Goal: Answer question/provide support: Share knowledge or assist other users

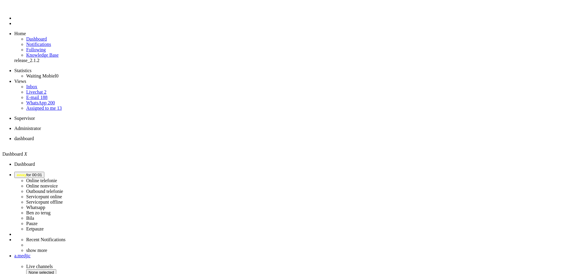
click at [42, 172] on span "away for 00:01" at bounding box center [29, 174] width 25 height 4
click at [57, 178] on label "Online telefonie" at bounding box center [41, 180] width 31 height 5
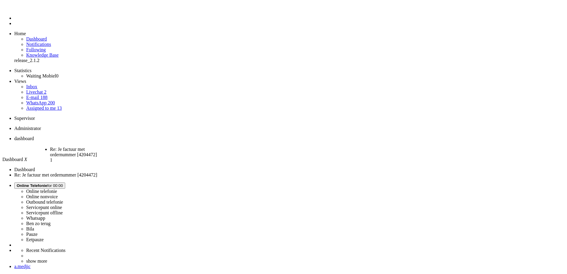
click at [97, 147] on span "Re: Je factuur met ordernummer [4204472]" at bounding box center [73, 152] width 47 height 10
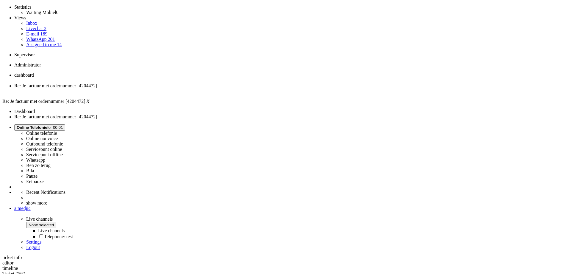
scroll to position [30, 0]
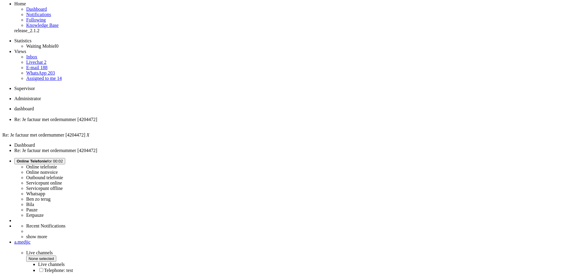
drag, startPoint x: 181, startPoint y: 240, endPoint x: 164, endPoint y: 147, distance: 94.7
copy div "Goedendag, Bedankt voor je mail. Ik moet dan een leentoestel regelen, ik heb he…"
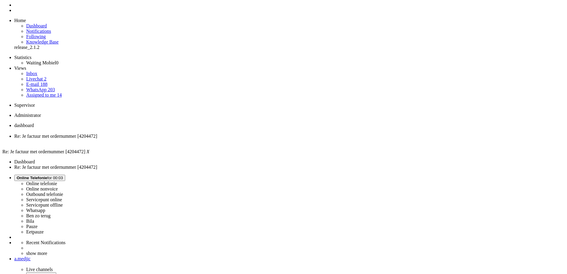
scroll to position [0, 0]
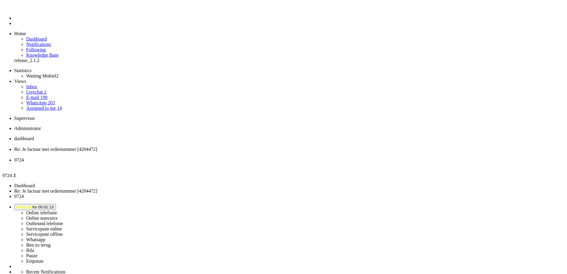
drag, startPoint x: 464, startPoint y: 126, endPoint x: 169, endPoint y: 37, distance: 307.5
click at [225, 157] on li "9724" at bounding box center [289, 162] width 551 height 11
click at [223, 163] on div "Close tab" at bounding box center [289, 165] width 551 height 5
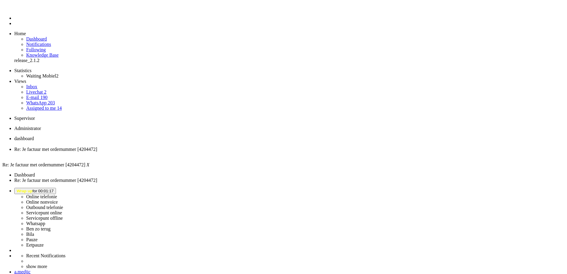
click at [54, 189] on span "Wrap up for 00:02:00" at bounding box center [35, 191] width 37 height 4
click at [57, 194] on label "Online telefonie" at bounding box center [41, 196] width 31 height 5
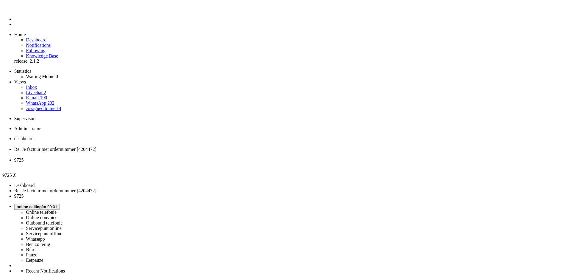
scroll to position [89, 0]
click at [223, 163] on div "Close tab" at bounding box center [291, 165] width 555 height 5
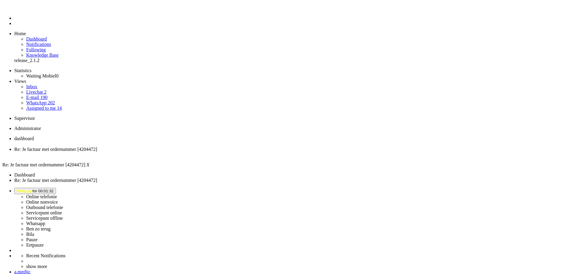
click at [54, 189] on span "Wrap up for 00:01:42" at bounding box center [35, 191] width 37 height 4
click at [57, 194] on label "Online telefonie" at bounding box center [41, 196] width 31 height 5
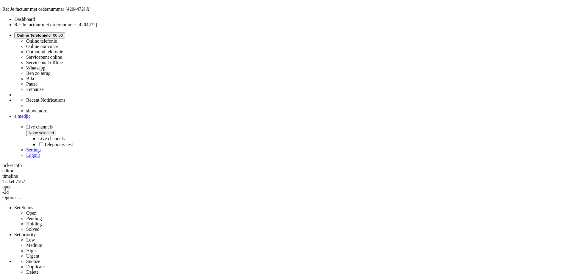
scroll to position [60, 0]
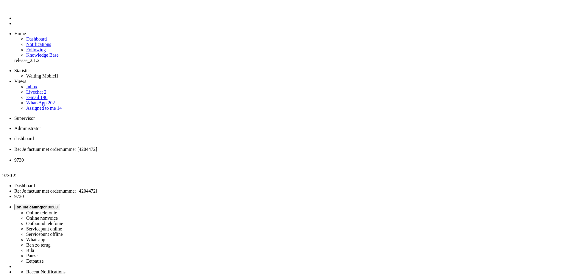
click at [97, 147] on span "Re: Je factuur met ordernummer [4204472]" at bounding box center [55, 149] width 83 height 5
drag, startPoint x: 271, startPoint y: 1099, endPoint x: 6, endPoint y: 1100, distance: 265.1
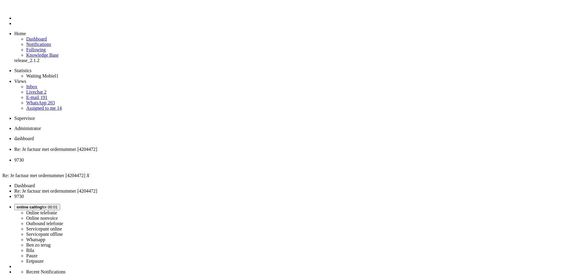
drag, startPoint x: 29, startPoint y: 1112, endPoint x: 21, endPoint y: 1121, distance: 11.4
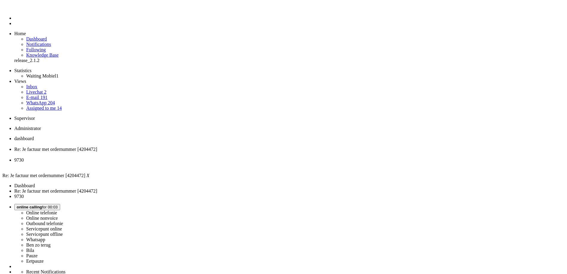
drag, startPoint x: 30, startPoint y: 1131, endPoint x: 146, endPoint y: 1161, distance: 119.3
click at [172, 152] on div "Close tab" at bounding box center [289, 154] width 551 height 5
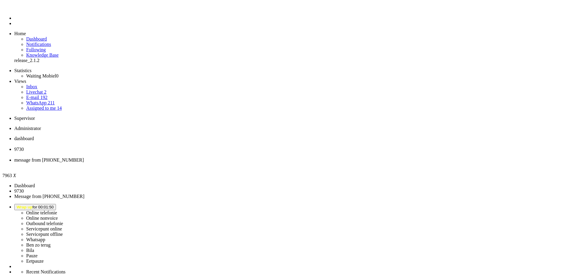
click at [54, 205] on span "Wrap up for 00:02:13" at bounding box center [35, 207] width 37 height 4
click at [34, 248] on label "Bila" at bounding box center [30, 250] width 8 height 5
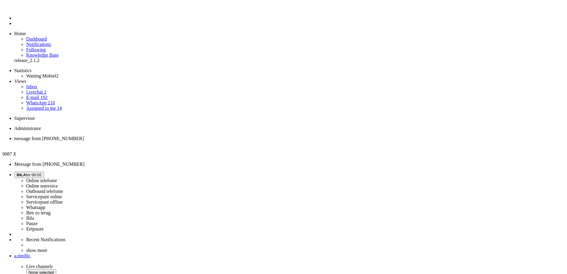
click at [42, 172] on button "Select status" at bounding box center [27, 175] width 27 height 6
click at [58, 183] on link "Online nonvoice" at bounding box center [42, 185] width 32 height 5
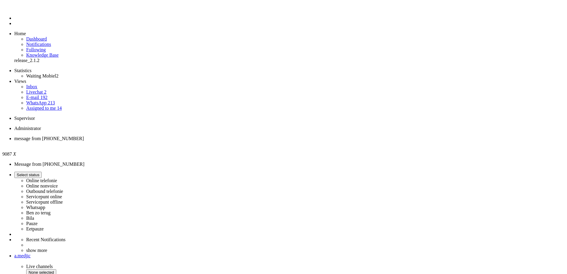
click at [58, 183] on label "Online nonvoice" at bounding box center [42, 185] width 32 height 5
click at [42, 172] on span "BILA for 00:03" at bounding box center [29, 174] width 25 height 4
click at [58, 183] on label "Online nonvoice" at bounding box center [42, 185] width 32 height 5
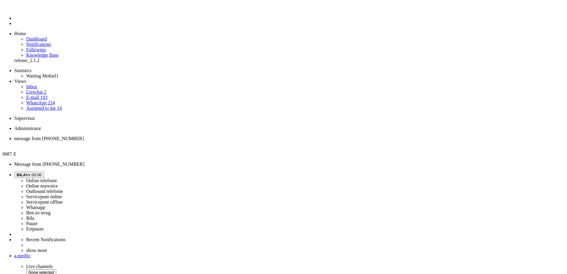
click at [42, 172] on span "BILA for 00:06" at bounding box center [29, 174] width 25 height 4
click at [57, 178] on label "Online telefonie" at bounding box center [41, 180] width 31 height 5
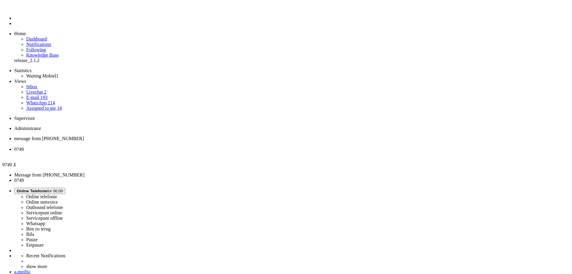
click at [0, 0] on icon at bounding box center [0, 0] width 0 height 0
click at [42, 105] on link "Assigned to me 14" at bounding box center [44, 107] width 36 height 5
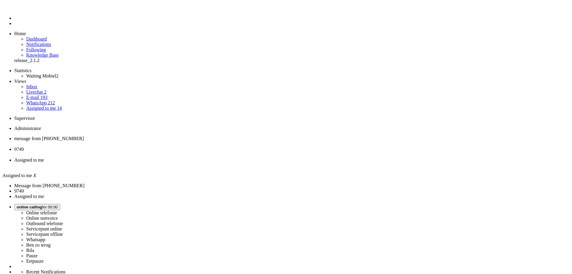
click at [158, 147] on li "9749" at bounding box center [291, 152] width 555 height 11
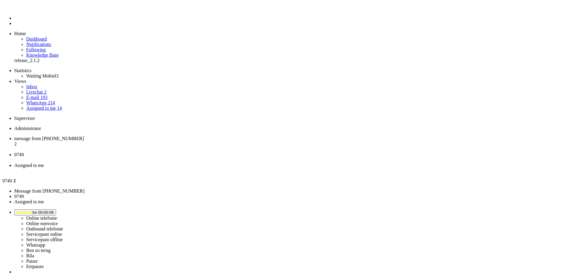
click at [84, 136] on span "message from +31654964540" at bounding box center [49, 138] width 70 height 5
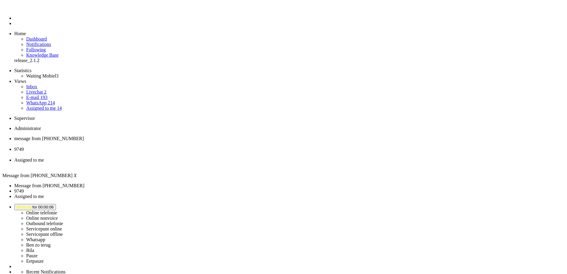
click at [197, 157] on li "Assigned to me" at bounding box center [289, 162] width 551 height 11
click at [222, 163] on div "Close tab" at bounding box center [291, 165] width 555 height 5
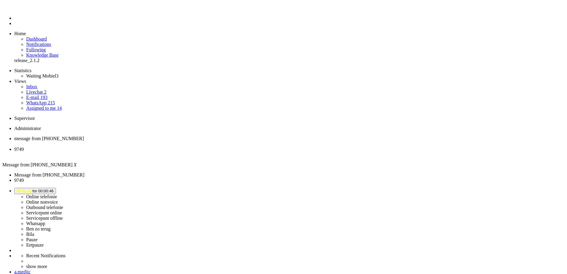
click at [24, 147] on span "9749" at bounding box center [19, 149] width 10 height 5
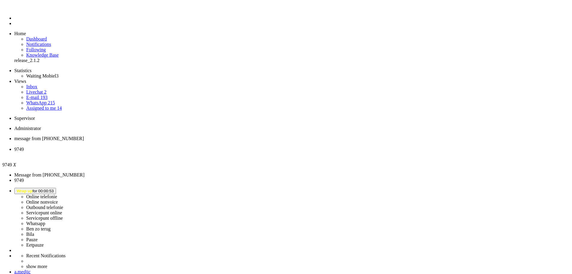
click at [171, 152] on div "Close tab" at bounding box center [291, 154] width 555 height 5
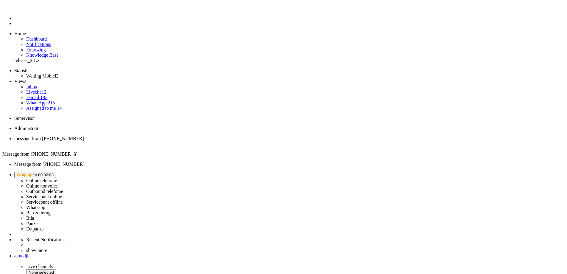
click at [54, 172] on span "Wrap up for 00:02:03" at bounding box center [35, 174] width 37 height 4
click at [58, 183] on label "Online nonvoice" at bounding box center [42, 185] width 32 height 5
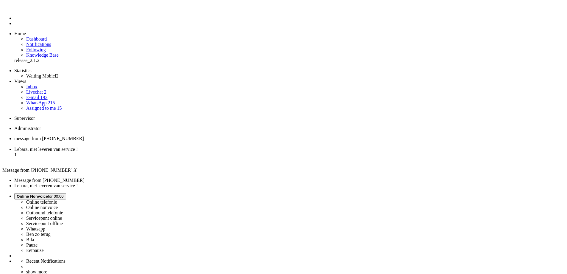
click at [78, 147] on span "Lebara, niet leveren van service !" at bounding box center [45, 149] width 63 height 5
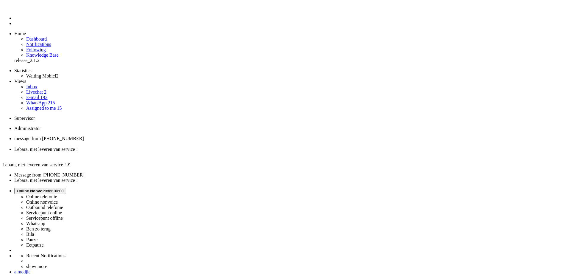
click at [84, 136] on span "message from +31654964540" at bounding box center [49, 138] width 70 height 5
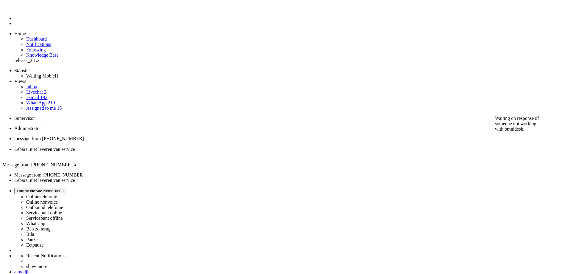
click at [78, 147] on span "Lebara, niet leveren van service !" at bounding box center [45, 149] width 63 height 5
click at [84, 136] on span "message from +31654964540" at bounding box center [49, 138] width 70 height 5
click at [66, 188] on button "Online Nonvoice for 00:04" at bounding box center [40, 191] width 52 height 6
click at [57, 194] on label "Online telefonie" at bounding box center [41, 196] width 31 height 5
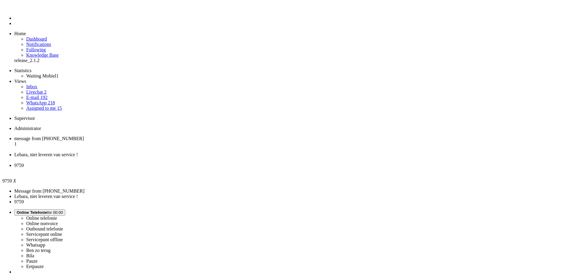
click at [84, 136] on span "message from +31654964540" at bounding box center [49, 138] width 70 height 5
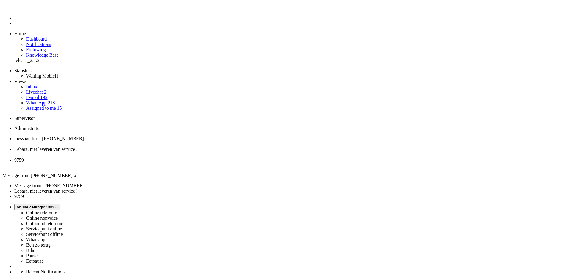
click at [203, 157] on li "9759" at bounding box center [289, 162] width 551 height 11
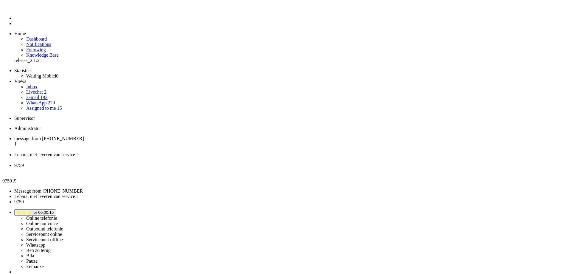
click at [84, 136] on span "message from +31654964540" at bounding box center [49, 138] width 70 height 5
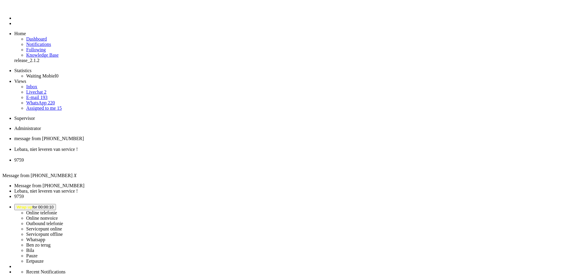
click at [24, 157] on span "9759" at bounding box center [19, 159] width 10 height 5
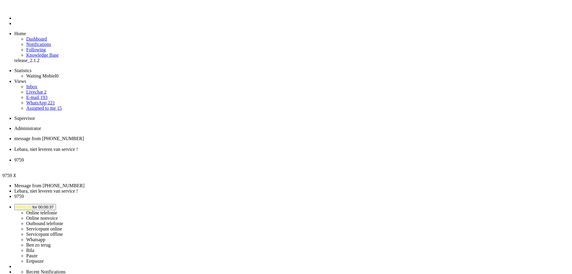
drag, startPoint x: 120, startPoint y: 206, endPoint x: 180, endPoint y: 234, distance: 66.1
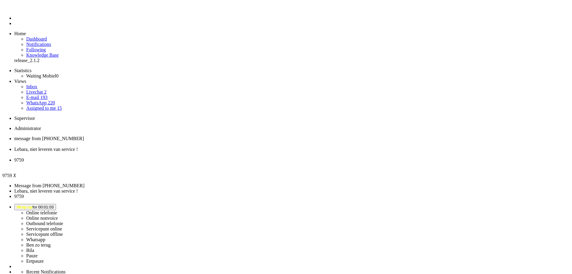
scroll to position [0, 0]
click at [222, 157] on li "9759" at bounding box center [291, 162] width 555 height 11
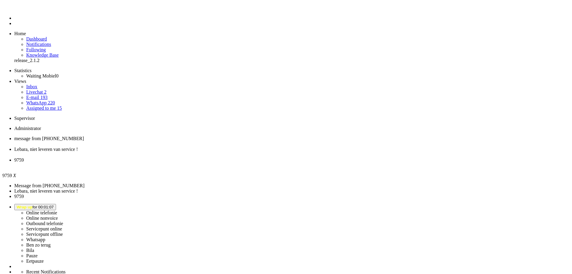
click at [223, 163] on div "Close tab" at bounding box center [291, 165] width 555 height 5
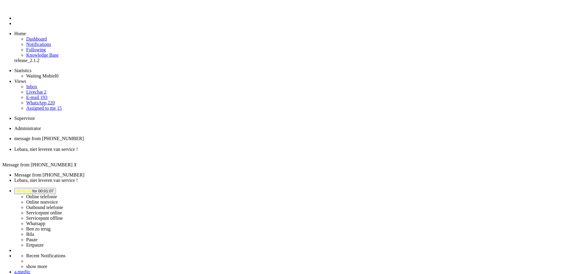
click at [53, 105] on link "Assigned to me 15" at bounding box center [44, 107] width 36 height 5
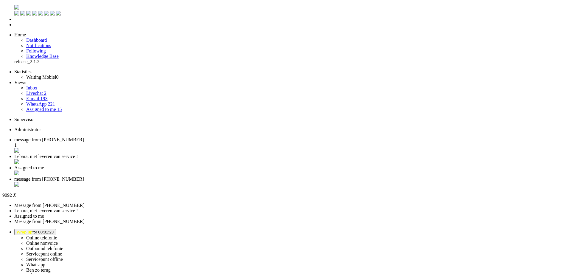
click at [274, 176] on li "message from +31626104436" at bounding box center [291, 181] width 555 height 11
click at [271, 182] on div "Close tab" at bounding box center [291, 185] width 555 height 6
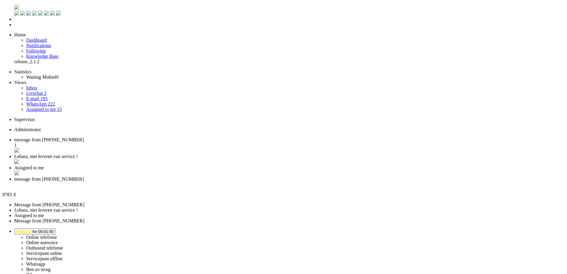
click at [273, 182] on div "Close tab" at bounding box center [289, 184] width 551 height 5
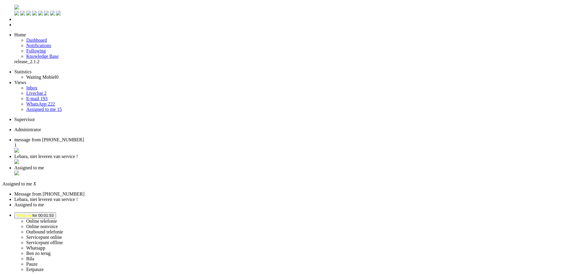
click at [222, 170] on div "Close tab" at bounding box center [291, 173] width 555 height 6
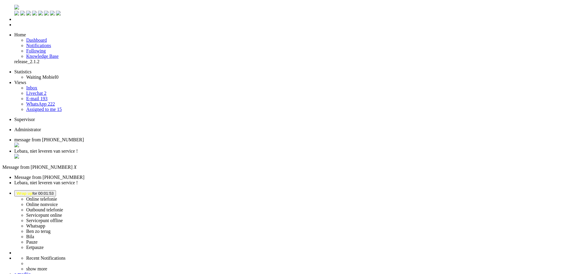
click at [54, 191] on span "Wrap up for 00:04:00" at bounding box center [35, 193] width 37 height 4
click at [57, 196] on label "Online telefonie" at bounding box center [41, 198] width 31 height 5
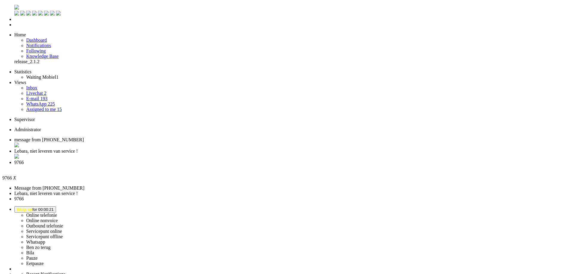
drag, startPoint x: 118, startPoint y: 87, endPoint x: 32, endPoint y: 5, distance: 118.2
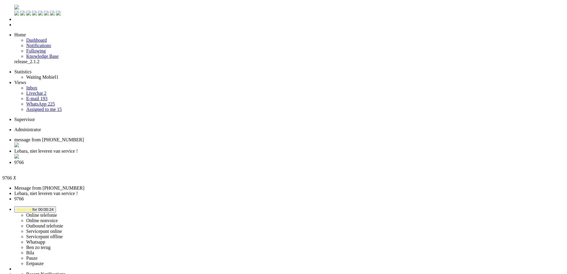
click at [224, 165] on div "Close tab" at bounding box center [289, 167] width 551 height 5
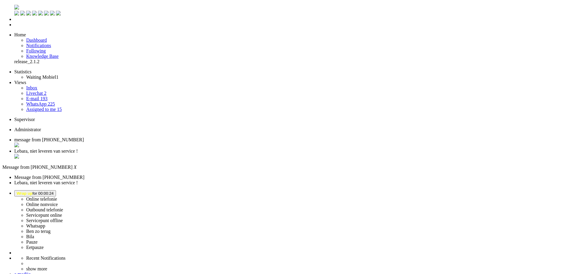
click at [120, 142] on div "Close tab" at bounding box center [289, 145] width 551 height 6
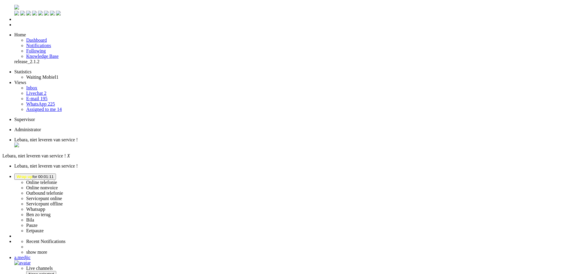
click at [14, 22] on li "Dashboard menu" at bounding box center [289, 19] width 551 height 5
click at [32, 38] on li "Dashboard" at bounding box center [295, 40] width 539 height 5
click at [33, 38] on span "Dashboard" at bounding box center [36, 40] width 21 height 5
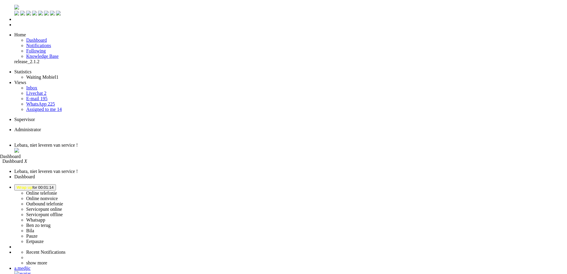
drag, startPoint x: 153, startPoint y: 7, endPoint x: 96, endPoint y: 7, distance: 56.9
click at [21, 154] on span "Dashboard" at bounding box center [10, 156] width 21 height 5
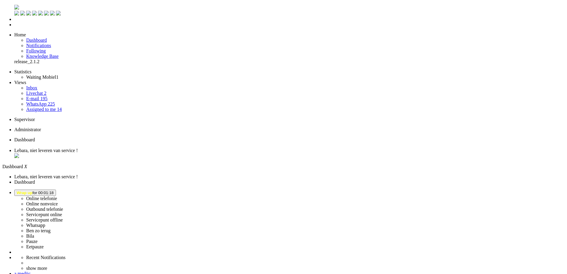
click at [78, 148] on span "Lebara, niet leveren van service !" at bounding box center [45, 150] width 63 height 5
click at [14, 27] on li "Tickets menu" at bounding box center [289, 24] width 551 height 5
click at [54, 190] on span "Wrap up for 00:01:31" at bounding box center [35, 192] width 37 height 4
click at [57, 196] on label "Online telefonie" at bounding box center [41, 198] width 31 height 5
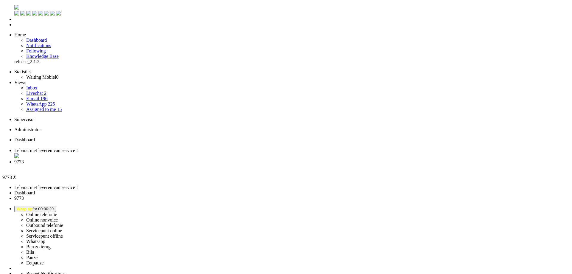
click at [224, 164] on div "Close tab" at bounding box center [291, 166] width 555 height 5
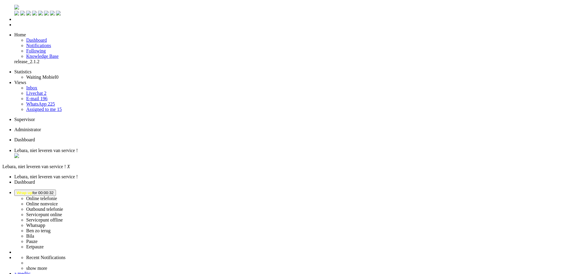
click at [54, 190] on span "Wrap up for 00:00:32" at bounding box center [35, 192] width 37 height 4
click at [57, 196] on label "Online telefonie" at bounding box center [41, 198] width 31 height 5
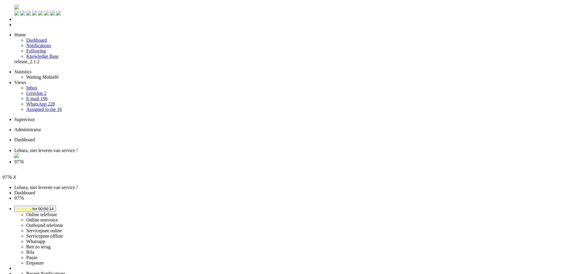
click at [224, 164] on div "Close tab" at bounding box center [291, 166] width 555 height 5
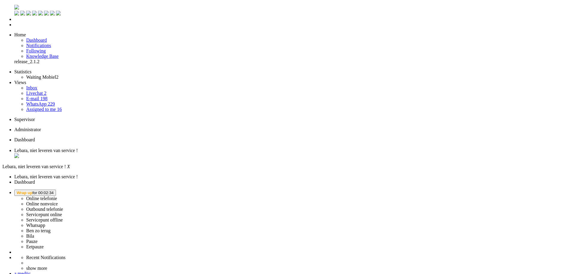
click at [35, 137] on span "Dashboard" at bounding box center [24, 139] width 21 height 5
click at [56, 189] on button "Wrap up for 00:02:58" at bounding box center [35, 192] width 42 height 6
click at [57, 196] on link "Online telefonie" at bounding box center [41, 198] width 31 height 5
click at [57, 196] on label "Online telefonie" at bounding box center [41, 198] width 31 height 5
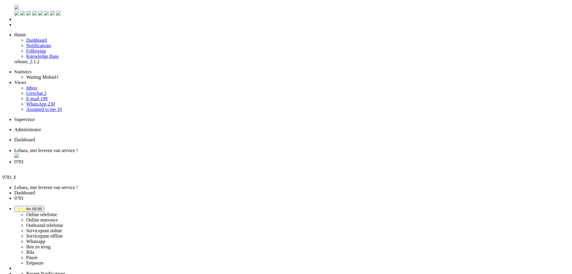
click at [225, 159] on li "9781" at bounding box center [291, 164] width 555 height 11
click at [223, 164] on div "Close tab" at bounding box center [291, 166] width 555 height 5
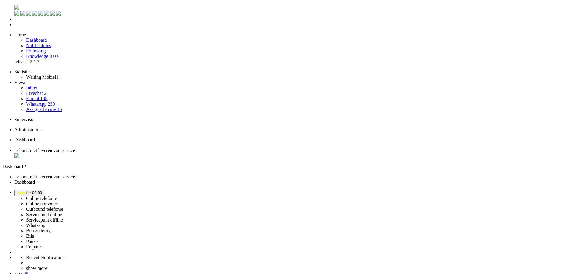
click at [42, 190] on span "away for 00:00" at bounding box center [29, 192] width 25 height 4
click at [51, 228] on label "Ben zo terug" at bounding box center [38, 230] width 24 height 5
click at [56, 191] on span "Ben zo terug for 00:01" at bounding box center [37, 193] width 40 height 4
click at [57, 196] on label "Online telefonie" at bounding box center [41, 198] width 31 height 5
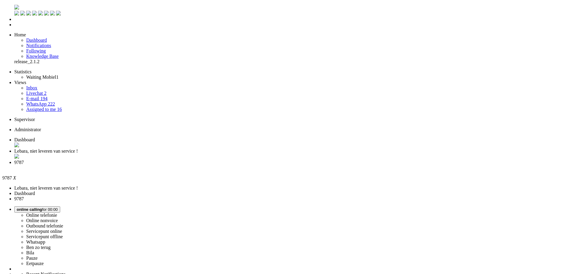
copy div "4655548"
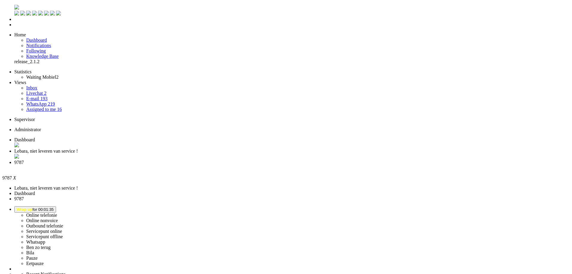
drag, startPoint x: 99, startPoint y: 173, endPoint x: 113, endPoint y: 178, distance: 14.2
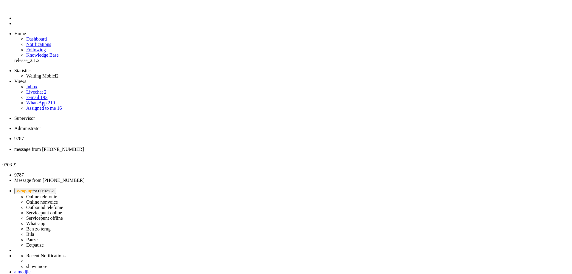
click at [173, 152] on div "Close tab" at bounding box center [291, 154] width 555 height 5
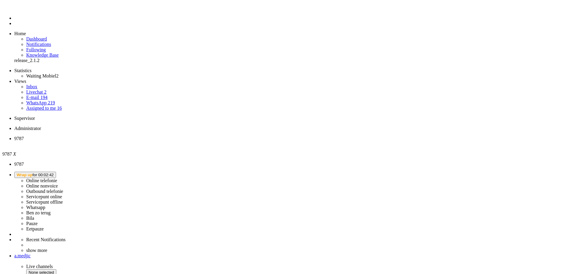
click at [122, 141] on div "Close tab" at bounding box center [291, 143] width 555 height 5
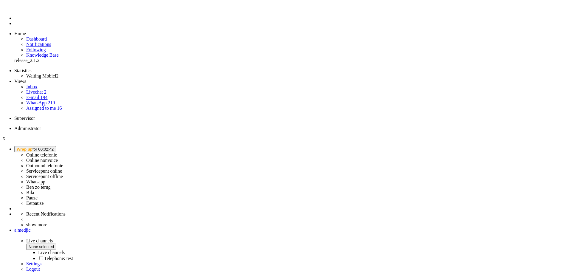
click at [54, 147] on span "Wrap up for 00:02:42" at bounding box center [35, 149] width 37 height 4
click at [51, 184] on label "Ben zo terug" at bounding box center [38, 186] width 24 height 5
click at [38, 73] on link "Waiting Mobiel 2" at bounding box center [42, 75] width 32 height 5
click at [43, 105] on link "Assigned to me 16" at bounding box center [44, 107] width 36 height 5
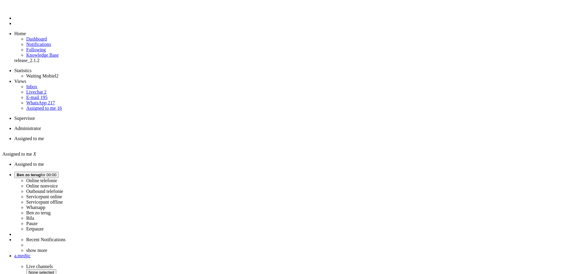
click at [119, 141] on div "Close tab" at bounding box center [291, 143] width 555 height 5
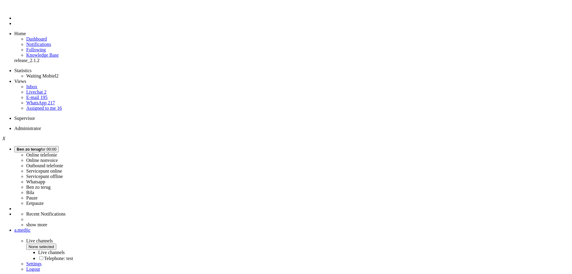
click at [49, 73] on link "Waiting Mobiel 2" at bounding box center [42, 75] width 32 height 5
click at [14, 21] on li "Dashboard menu" at bounding box center [291, 17] width 555 height 5
click at [38, 36] on span "Dashboard" at bounding box center [36, 38] width 21 height 5
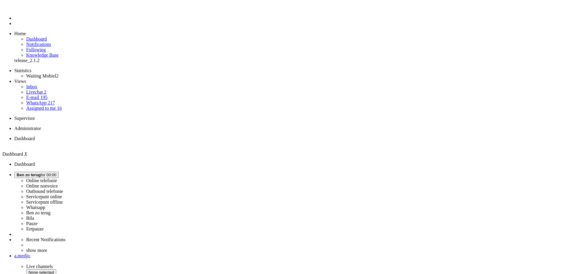
click at [14, 26] on li "Tickets menu" at bounding box center [289, 23] width 551 height 5
click at [57, 73] on li "Waiting Mobiel 2" at bounding box center [295, 75] width 539 height 5
click at [57, 73] on link "Waiting Mobiel 2" at bounding box center [42, 75] width 32 height 5
click at [56, 172] on span "Ben zo terug for 00:00" at bounding box center [37, 174] width 40 height 4
click at [57, 178] on label "Online telefonie" at bounding box center [41, 180] width 31 height 5
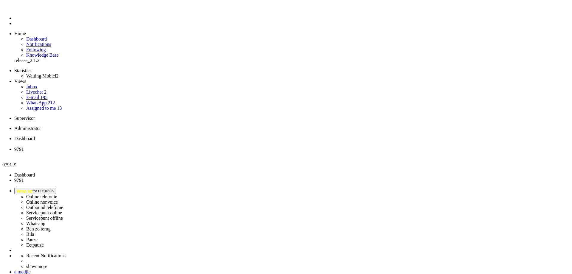
click at [174, 152] on div "Close tab" at bounding box center [291, 154] width 555 height 5
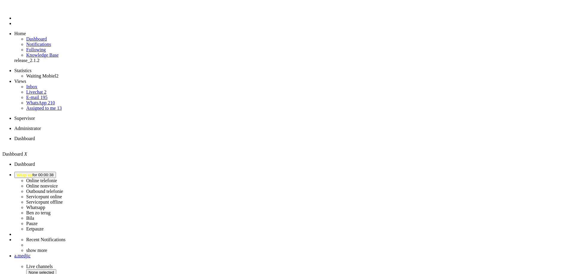
click at [54, 172] on span "Wrap up for 00:00:38" at bounding box center [35, 174] width 37 height 4
click at [57, 178] on label "Online telefonie" at bounding box center [41, 180] width 31 height 5
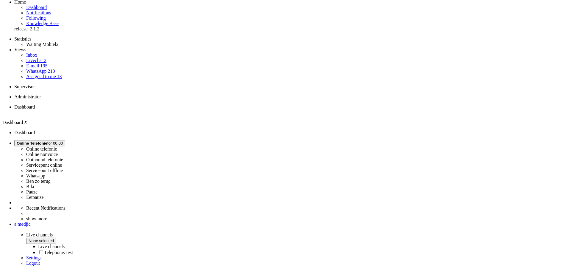
scroll to position [53, 0]
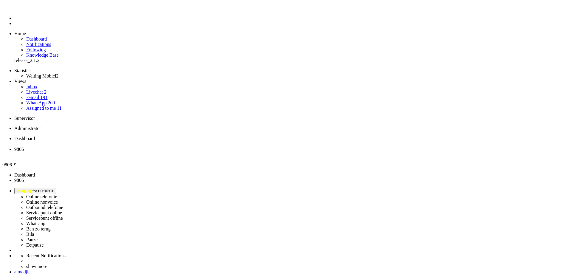
scroll to position [30, 0]
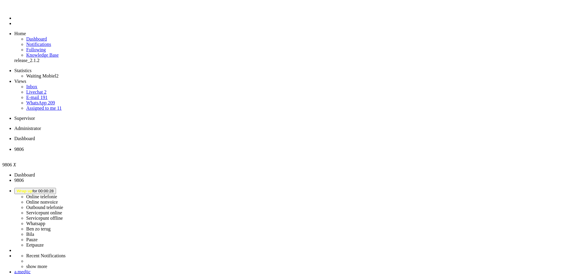
click at [172, 152] on div "Close tab" at bounding box center [291, 154] width 555 height 5
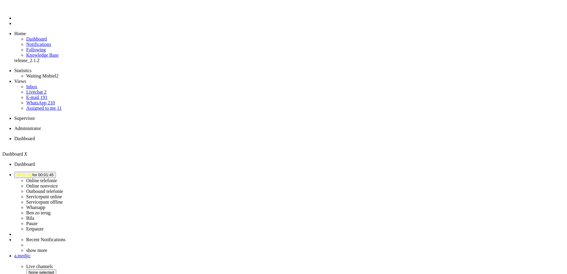
drag, startPoint x: 241, startPoint y: 71, endPoint x: 370, endPoint y: 40, distance: 132.6
click at [56, 172] on button "Wrap up for 00:01:55" at bounding box center [35, 175] width 42 height 6
click at [57, 178] on label "Online telefonie" at bounding box center [41, 180] width 31 height 5
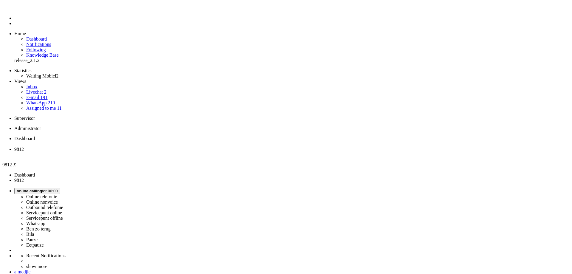
click at [35, 136] on span "Dashboard" at bounding box center [24, 138] width 21 height 5
click at [150, 147] on li "9812" at bounding box center [289, 152] width 551 height 11
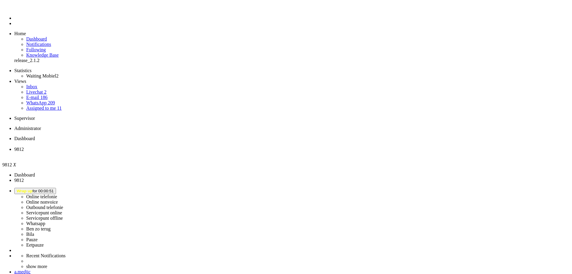
click at [171, 147] on li "9812" at bounding box center [291, 152] width 555 height 11
click at [172, 152] on div "Close tab" at bounding box center [291, 154] width 555 height 5
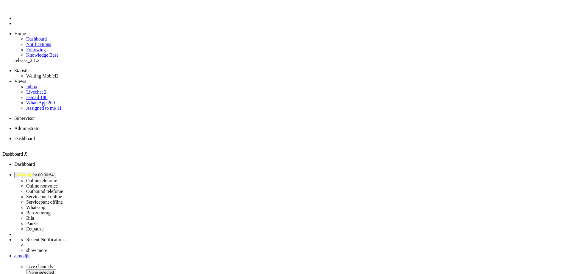
click at [54, 172] on span "Wrap up for 00:00:54" at bounding box center [35, 174] width 37 height 4
click at [57, 178] on label "Online telefonie" at bounding box center [41, 180] width 31 height 5
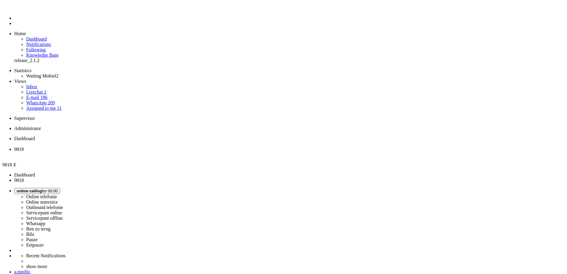
click at [35, 136] on span "Dashboard" at bounding box center [24, 138] width 21 height 5
click at [24, 147] on span "9818" at bounding box center [19, 149] width 10 height 5
drag, startPoint x: 322, startPoint y: 109, endPoint x: 311, endPoint y: 109, distance: 11.0
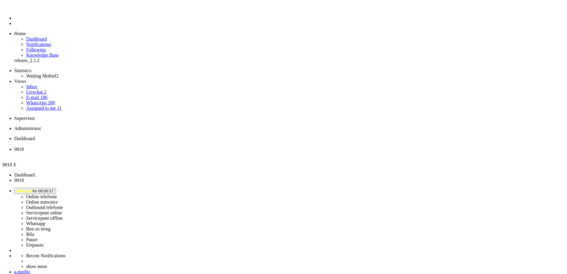
click at [172, 152] on div "Close tab" at bounding box center [289, 154] width 551 height 5
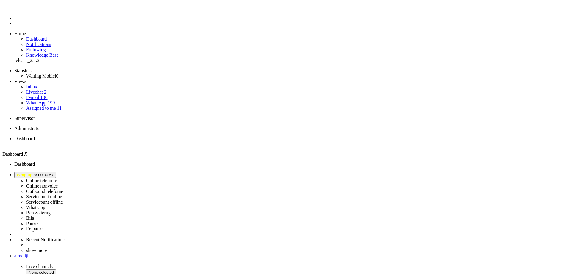
click at [54, 172] on span "Wrap up for 00:00:57" at bounding box center [35, 174] width 37 height 4
click at [38, 221] on label "Pauze" at bounding box center [31, 223] width 11 height 5
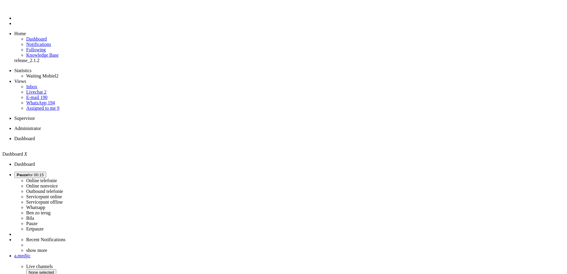
drag, startPoint x: 496, startPoint y: 12, endPoint x: 485, endPoint y: 43, distance: 33.4
click at [46, 172] on button "Pauze for 00:15" at bounding box center [30, 175] width 32 height 6
click at [57, 178] on label "Online telefonie" at bounding box center [41, 180] width 31 height 5
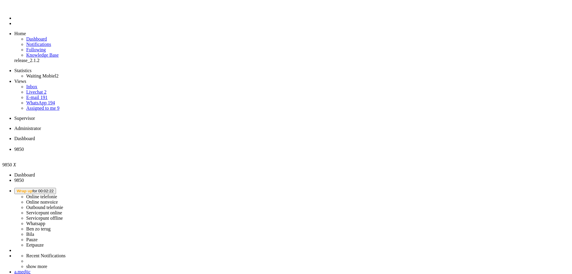
click at [173, 152] on div "Close tab" at bounding box center [291, 154] width 555 height 5
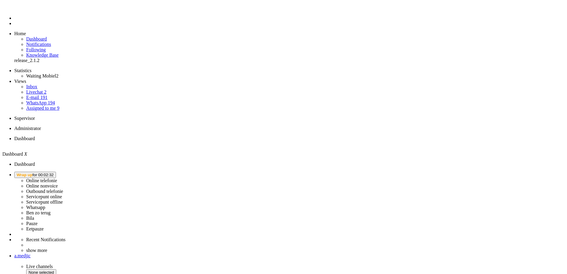
click at [54, 172] on span "Wrap up for 00:02:32" at bounding box center [35, 174] width 37 height 4
click at [57, 178] on link "Online telefonie" at bounding box center [41, 180] width 31 height 5
click at [57, 178] on label "Online telefonie" at bounding box center [41, 180] width 31 height 5
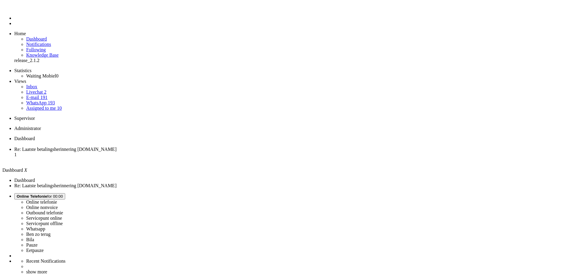
click at [154, 147] on li "Re: Laatste betalingsherinnering Mobiel.nl 1" at bounding box center [289, 155] width 551 height 16
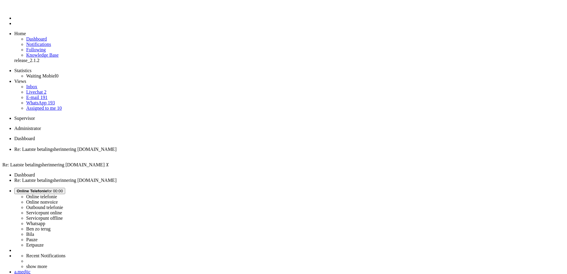
click at [35, 136] on span "Dashboard" at bounding box center [24, 138] width 21 height 5
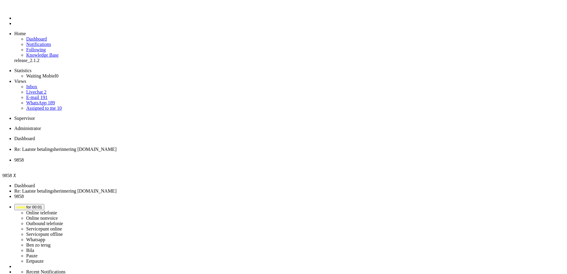
click at [223, 163] on div "Close tab" at bounding box center [289, 165] width 551 height 5
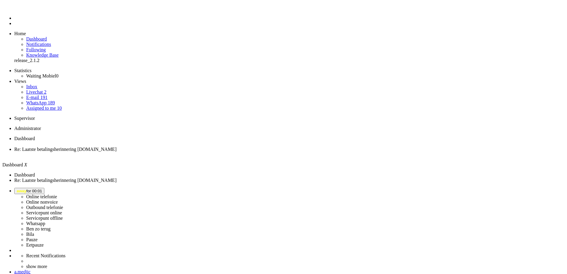
click at [44, 188] on button "away for 00:01" at bounding box center [29, 191] width 30 height 6
click at [57, 194] on label "Online telefonie" at bounding box center [41, 196] width 31 height 5
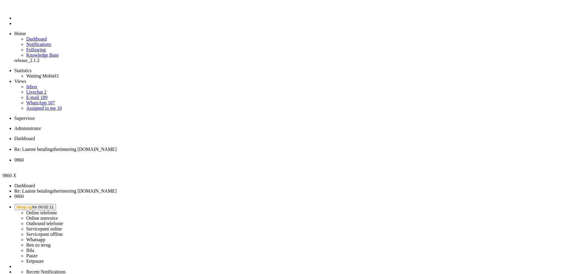
click at [56, 204] on button "Wrap up for 00:02:21" at bounding box center [35, 207] width 42 height 6
click at [57, 210] on label "Online telefonie" at bounding box center [41, 212] width 31 height 5
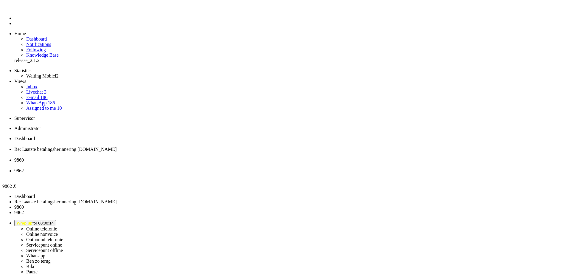
click at [275, 173] on div "Close tab" at bounding box center [291, 175] width 555 height 5
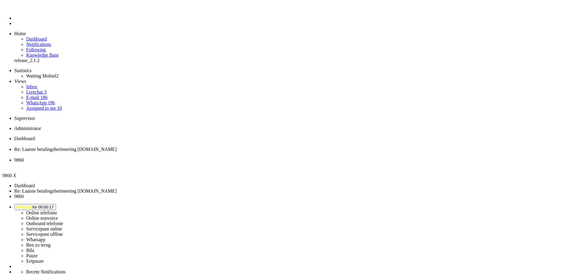
click at [221, 157] on li "9860" at bounding box center [291, 162] width 555 height 11
click at [223, 163] on div "Close tab" at bounding box center [291, 165] width 555 height 5
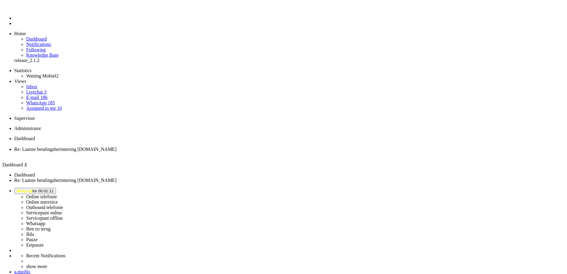
click at [502, 188] on li "Online telefonie Online nonvoice Outbound telefonie Servicepunt online Servicep…" at bounding box center [289, 218] width 551 height 60
click at [56, 188] on button "Wrap up for 00:01:11" at bounding box center [35, 191] width 42 height 6
click at [57, 194] on link "Online telefonie" at bounding box center [41, 196] width 31 height 5
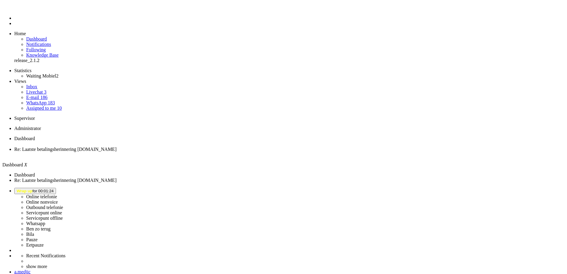
click at [501, 188] on li "Online telefonie Online nonvoice Outbound telefonie Servicepunt online Servicep…" at bounding box center [289, 218] width 551 height 60
click at [54, 189] on span "Wrap up for 00:01:24" at bounding box center [35, 191] width 37 height 4
click at [57, 194] on label "Online telefonie" at bounding box center [41, 196] width 31 height 5
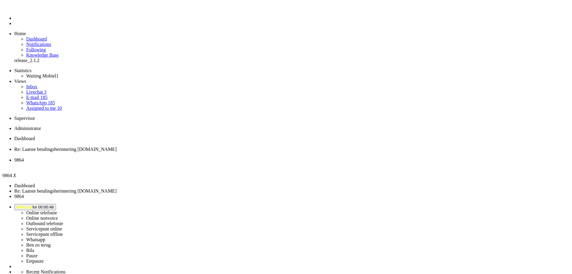
click at [223, 163] on div "Close tab" at bounding box center [291, 165] width 555 height 5
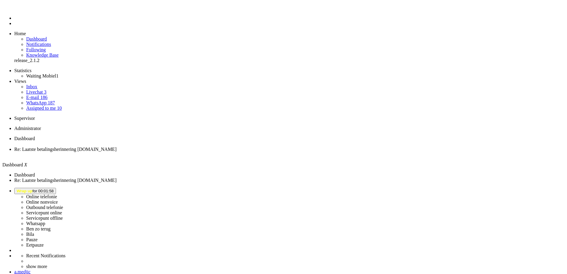
click at [116, 147] on span "Re: Laatste betalingsherinnering Mobiel.nl" at bounding box center [65, 149] width 102 height 5
click at [172, 152] on div "Close tab" at bounding box center [289, 154] width 551 height 5
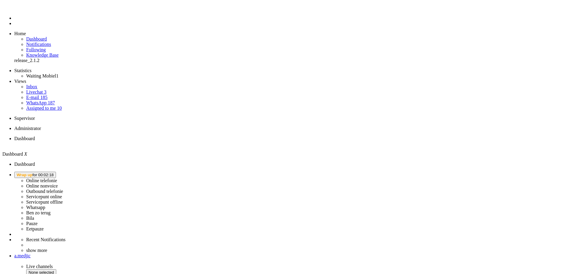
click at [56, 172] on button "Wrap up for 00:02:18" at bounding box center [35, 175] width 42 height 6
click at [57, 178] on label "Online telefonie" at bounding box center [41, 180] width 31 height 5
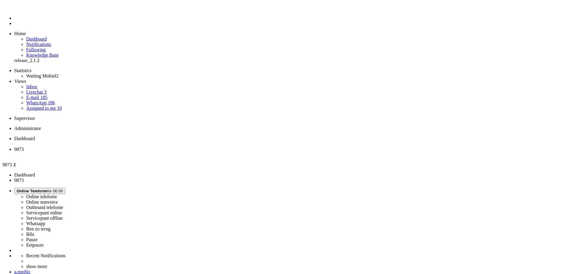
click at [35, 136] on span "Dashboard" at bounding box center [24, 138] width 21 height 5
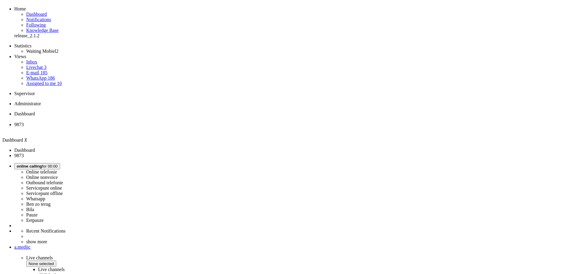
scroll to position [71, 0]
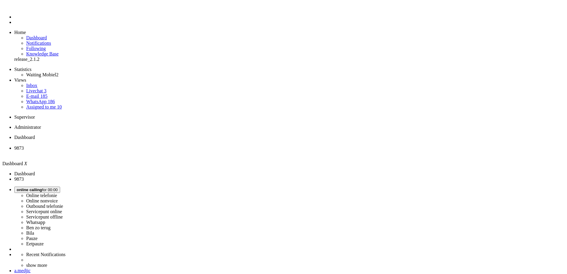
scroll to position [0, 0]
click at [24, 147] on span "9873" at bounding box center [19, 149] width 10 height 5
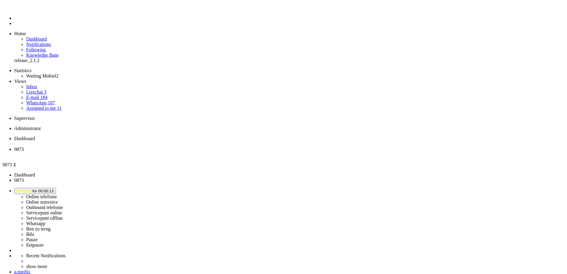
click at [172, 147] on li "9873" at bounding box center [289, 152] width 551 height 11
click at [174, 152] on div "Close tab" at bounding box center [289, 154] width 551 height 5
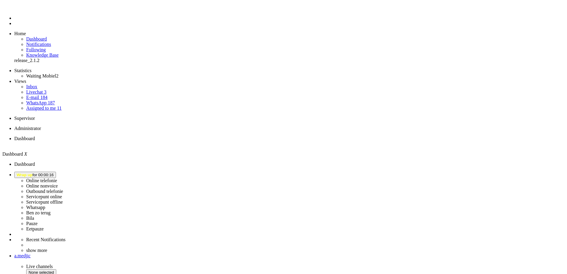
click at [54, 172] on span "Wrap up for 00:00:16" at bounding box center [35, 174] width 37 height 4
click at [57, 178] on label "Online telefonie" at bounding box center [41, 180] width 31 height 5
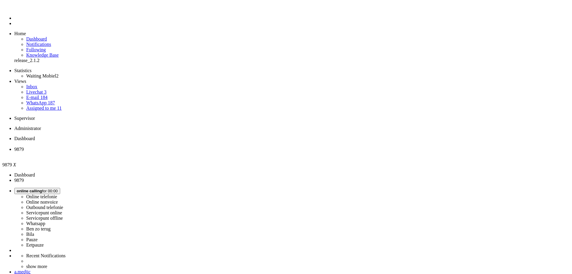
click at [35, 136] on span "Dashboard" at bounding box center [24, 138] width 21 height 5
click at [24, 147] on span "9879" at bounding box center [19, 149] width 10 height 5
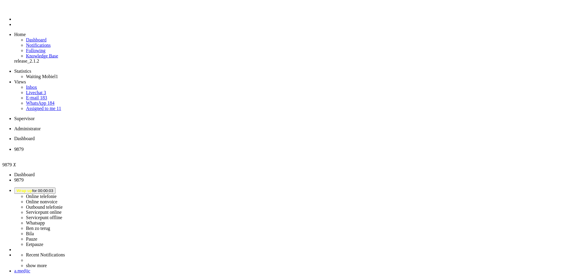
scroll to position [71, 0]
click at [173, 152] on div "Close tab" at bounding box center [291, 154] width 555 height 5
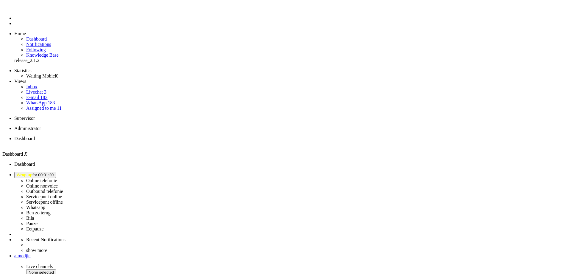
click at [56, 172] on button "Wrap up for 00:01:20" at bounding box center [35, 175] width 42 height 6
click at [57, 178] on label "Online telefonie" at bounding box center [41, 180] width 31 height 5
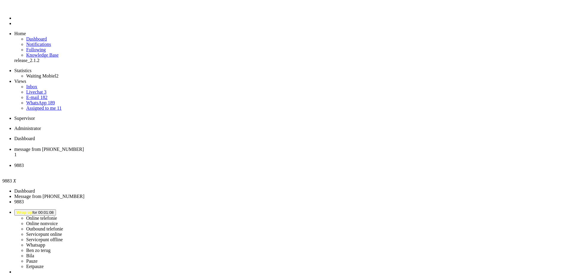
click at [223, 168] on div "Close tab" at bounding box center [289, 170] width 551 height 5
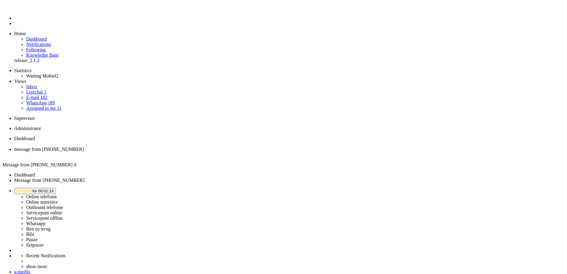
click at [35, 136] on span "Dashboard" at bounding box center [24, 138] width 21 height 5
click at [54, 189] on span "Wrap up for 00:01:38" at bounding box center [35, 191] width 37 height 4
click at [51, 226] on label "Ben zo terug" at bounding box center [38, 228] width 24 height 5
click at [56, 189] on span "Ben zo terug for 00:00" at bounding box center [37, 191] width 40 height 4
click at [57, 194] on label "Online telefonie" at bounding box center [41, 196] width 31 height 5
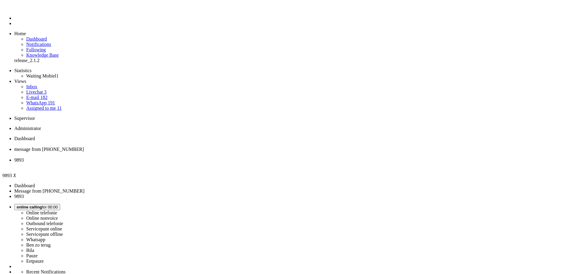
drag, startPoint x: 272, startPoint y: 135, endPoint x: 233, endPoint y: 136, distance: 39.6
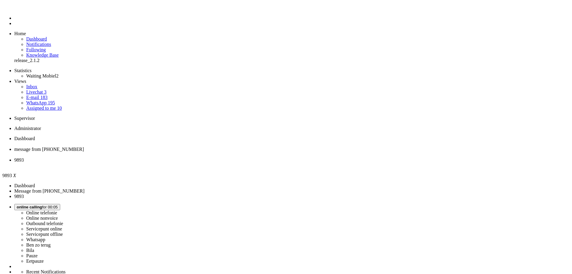
drag, startPoint x: 215, startPoint y: 133, endPoint x: 224, endPoint y: 131, distance: 9.5
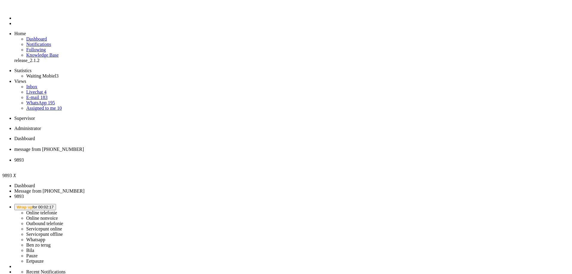
click at [222, 163] on div "Close tab" at bounding box center [291, 165] width 555 height 5
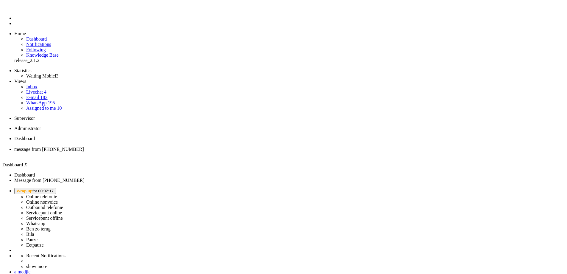
click at [153, 147] on li "message from [PHONE_NUMBER]" at bounding box center [289, 152] width 551 height 11
click at [35, 136] on span "Dashboard" at bounding box center [24, 138] width 21 height 5
click at [54, 189] on span "Wrap up for 00:02:20" at bounding box center [35, 191] width 37 height 4
click at [57, 194] on label "Online telefonie" at bounding box center [41, 196] width 31 height 5
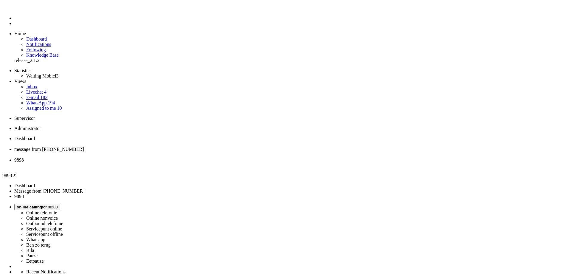
drag, startPoint x: 111, startPoint y: 231, endPoint x: 111, endPoint y: 227, distance: 3.9
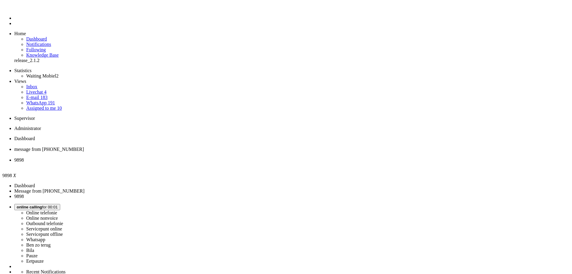
click at [222, 163] on div "Close tab" at bounding box center [291, 165] width 555 height 5
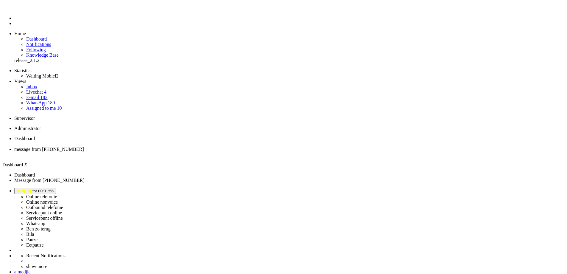
drag, startPoint x: 486, startPoint y: 10, endPoint x: 488, endPoint y: 14, distance: 4.8
click at [56, 188] on button "Wrap up for 00:01:56" at bounding box center [35, 191] width 42 height 6
click at [51, 226] on label "Ben zo terug" at bounding box center [38, 228] width 24 height 5
click at [41, 189] on span "Ben zo terug" at bounding box center [29, 191] width 24 height 4
click at [57, 194] on label "Online telefonie" at bounding box center [41, 196] width 31 height 5
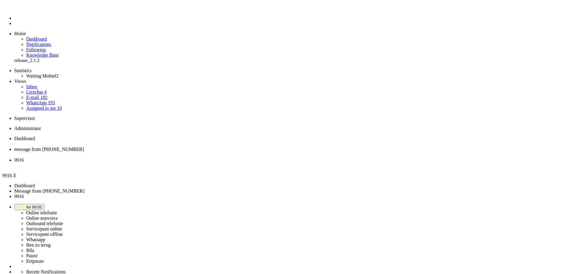
drag, startPoint x: 115, startPoint y: 201, endPoint x: 118, endPoint y: 198, distance: 4.7
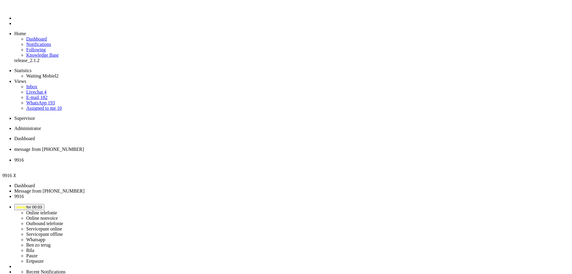
click at [42, 205] on span "away for 00:03" at bounding box center [29, 207] width 25 height 4
click at [57, 210] on label "Online telefonie" at bounding box center [41, 212] width 31 height 5
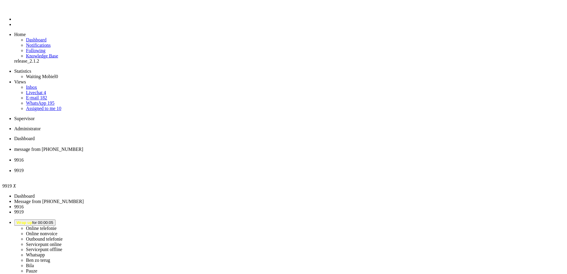
scroll to position [101, 0]
click at [275, 173] on div "Close tab" at bounding box center [291, 175] width 555 height 5
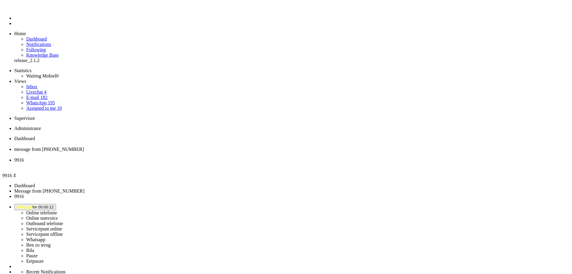
click at [224, 163] on div "Close tab" at bounding box center [291, 165] width 555 height 5
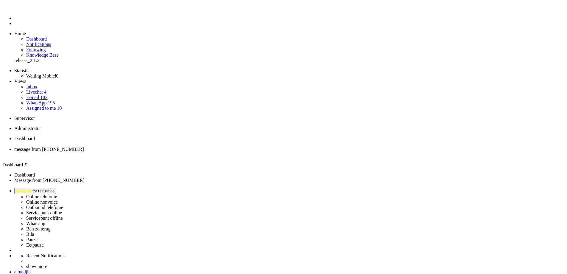
click at [84, 147] on span "message from [PHONE_NUMBER]" at bounding box center [49, 149] width 70 height 5
click at [35, 136] on span "Dashboard" at bounding box center [24, 138] width 21 height 5
click at [56, 188] on button "Wrap up for 00:00:32" at bounding box center [35, 191] width 42 height 6
click at [57, 194] on label "Online telefonie" at bounding box center [41, 196] width 31 height 5
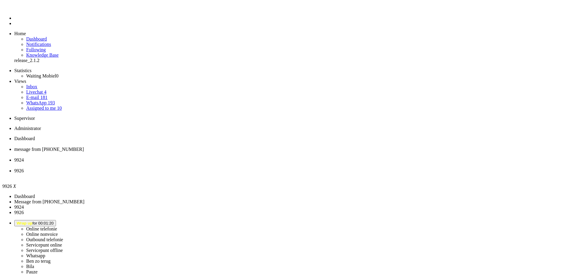
click at [272, 173] on div "Close tab" at bounding box center [289, 175] width 551 height 5
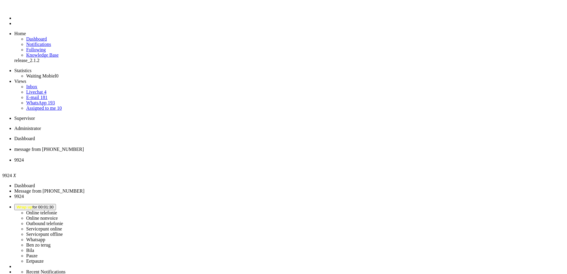
click at [222, 163] on div "Close tab" at bounding box center [289, 165] width 551 height 5
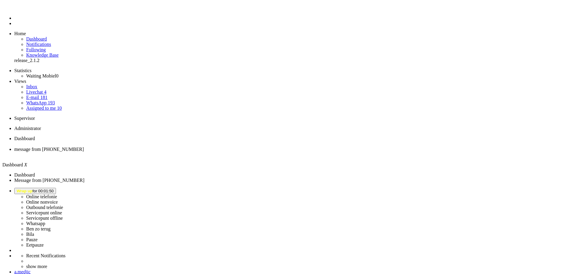
click at [56, 188] on button "Wrap up for 00:01:50" at bounding box center [35, 191] width 42 height 6
click at [57, 194] on label "Online telefonie" at bounding box center [41, 196] width 31 height 5
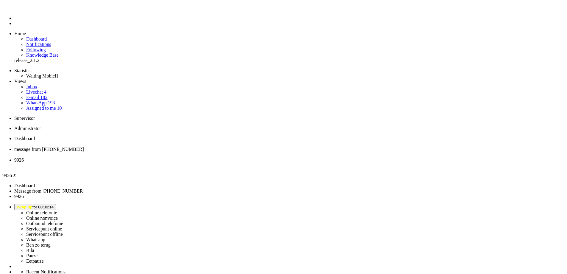
click at [223, 163] on div "Close tab" at bounding box center [289, 165] width 551 height 5
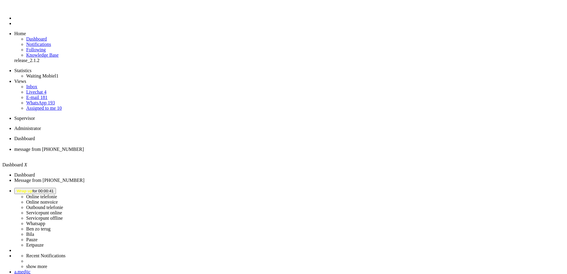
drag, startPoint x: 85, startPoint y: 48, endPoint x: 93, endPoint y: 47, distance: 7.5
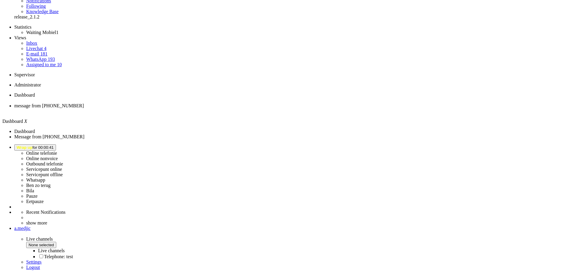
scroll to position [53, 0]
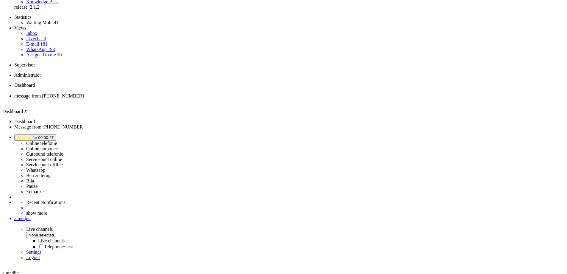
drag, startPoint x: 311, startPoint y: 210, endPoint x: 299, endPoint y: 213, distance: 12.2
drag, startPoint x: 313, startPoint y: 171, endPoint x: 306, endPoint y: 173, distance: 6.9
drag, startPoint x: 305, startPoint y: 177, endPoint x: 295, endPoint y: 181, distance: 11.2
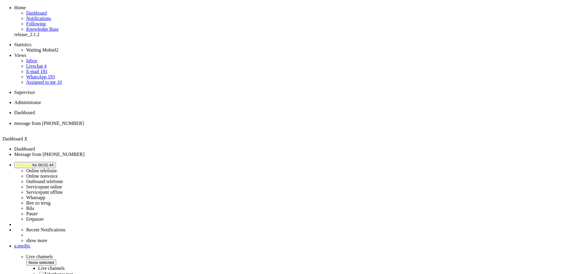
scroll to position [0, 0]
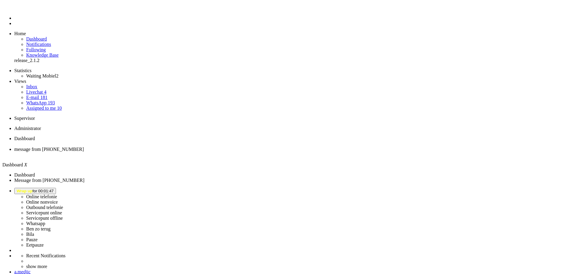
click at [84, 147] on span "message from [PHONE_NUMBER]" at bounding box center [49, 149] width 70 height 5
click at [35, 136] on span "Dashboard" at bounding box center [24, 138] width 21 height 5
click at [54, 189] on span "Wrap up for 00:03:07" at bounding box center [35, 191] width 37 height 4
click at [57, 194] on label "Online telefonie" at bounding box center [41, 196] width 31 height 5
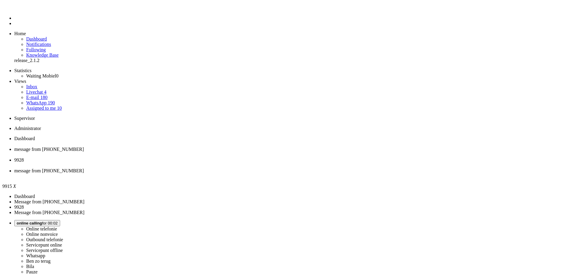
scroll to position [238, 0]
click at [274, 173] on div "Close tab" at bounding box center [289, 175] width 551 height 5
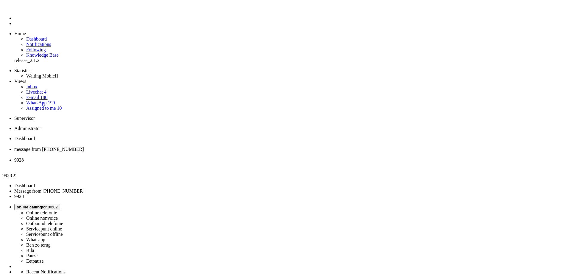
click at [84, 147] on span "message from [PHONE_NUMBER]" at bounding box center [49, 149] width 70 height 5
drag, startPoint x: 120, startPoint y: 167, endPoint x: 60, endPoint y: 170, distance: 60.8
click at [24, 157] on span "9928" at bounding box center [19, 159] width 10 height 5
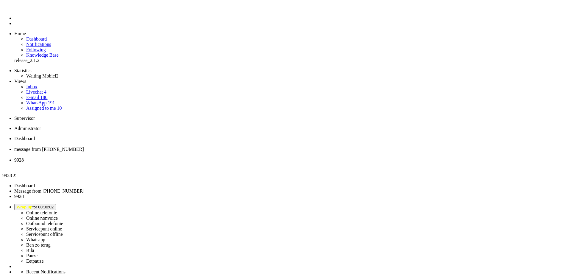
click at [221, 157] on li "9928" at bounding box center [289, 162] width 551 height 11
click at [221, 163] on div "Close tab" at bounding box center [289, 165] width 551 height 5
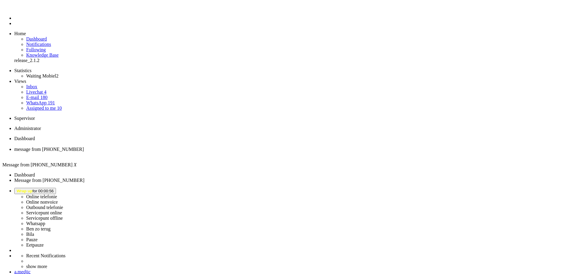
click at [35, 136] on span "Dashboard" at bounding box center [24, 138] width 21 height 5
click at [84, 147] on span "message from [PHONE_NUMBER]" at bounding box center [49, 149] width 70 height 5
click at [54, 189] on span "Wrap up for 00:01:02" at bounding box center [35, 191] width 37 height 4
click at [57, 194] on label "Online telefonie" at bounding box center [41, 196] width 31 height 5
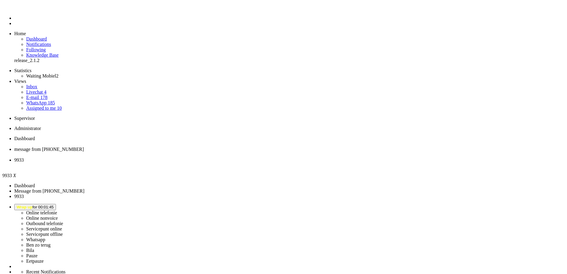
click at [47, 95] on link "E-mail 178" at bounding box center [36, 97] width 21 height 5
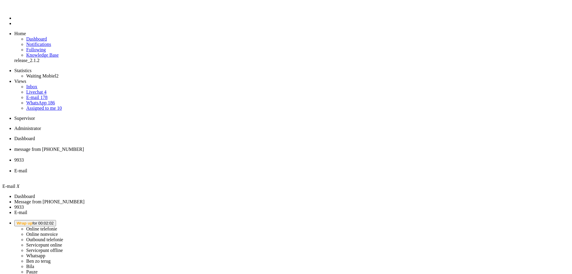
click at [274, 173] on div "Close tab" at bounding box center [291, 175] width 555 height 5
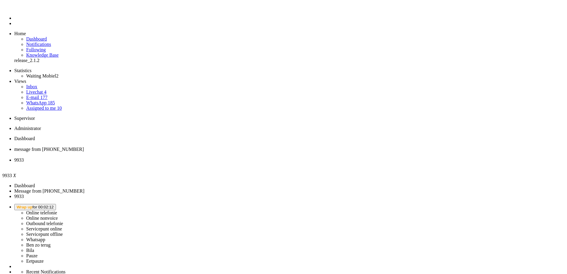
click at [223, 163] on div "Close tab" at bounding box center [289, 165] width 551 height 5
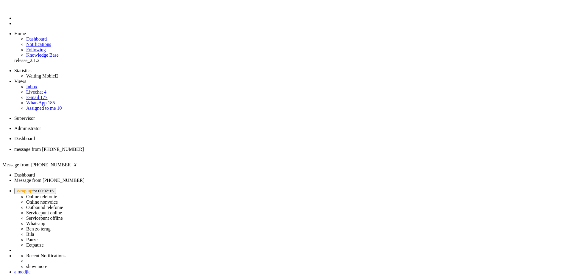
click at [48, 95] on link "E-mail 177" at bounding box center [36, 97] width 21 height 5
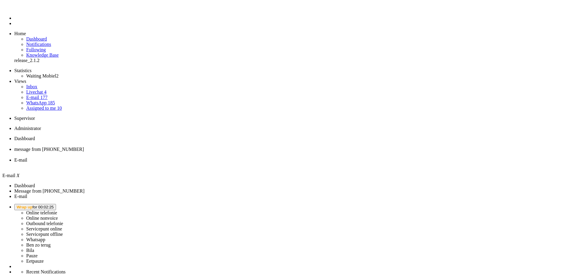
type input "2"
click at [84, 147] on span "message from [PHONE_NUMBER]" at bounding box center [49, 149] width 70 height 5
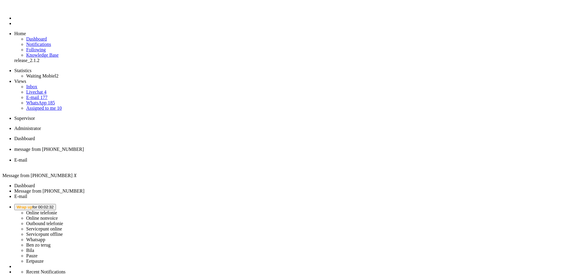
click at [224, 163] on div "Close tab" at bounding box center [289, 165] width 551 height 5
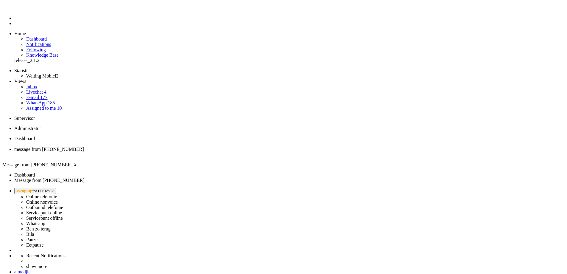
click at [35, 136] on span "Dashboard" at bounding box center [24, 138] width 21 height 5
click at [54, 189] on span "Wrap up for 00:02:35" at bounding box center [35, 191] width 37 height 4
click at [57, 194] on label "Online telefonie" at bounding box center [41, 196] width 31 height 5
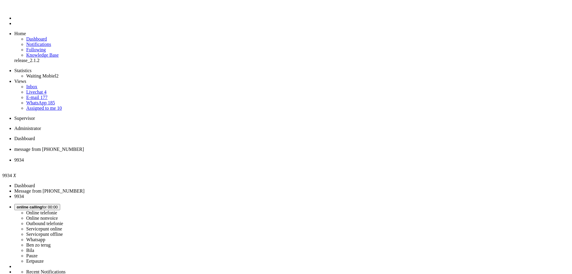
click at [84, 147] on span "message from [PHONE_NUMBER]" at bounding box center [49, 149] width 70 height 5
click at [24, 157] on span "9934" at bounding box center [19, 159] width 10 height 5
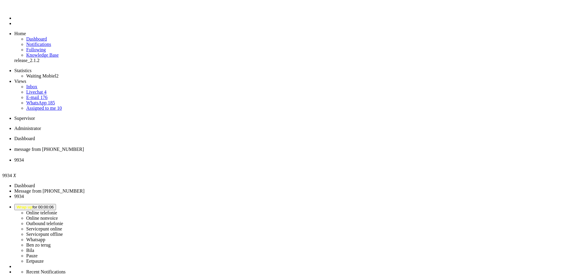
click at [152, 147] on li "message from [PHONE_NUMBER]" at bounding box center [291, 152] width 555 height 11
click at [24, 157] on span "9934" at bounding box center [19, 159] width 10 height 5
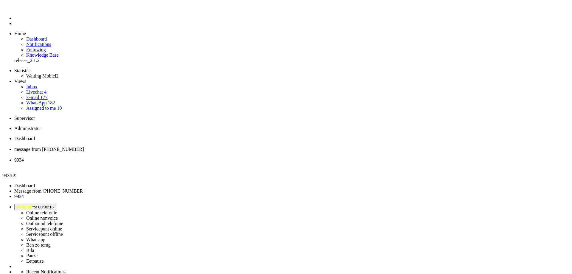
click at [35, 136] on span "Dashboard" at bounding box center [24, 138] width 21 height 5
click at [24, 157] on span "9934" at bounding box center [19, 159] width 10 height 5
click at [223, 163] on div "Close tab" at bounding box center [291, 165] width 555 height 5
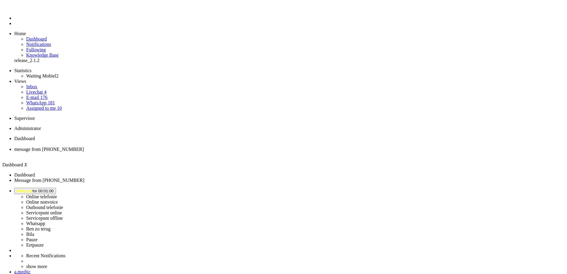
click at [54, 189] on span "Wrap up for 00:01:00" at bounding box center [35, 191] width 37 height 4
click at [57, 194] on label "Online telefonie" at bounding box center [41, 196] width 31 height 5
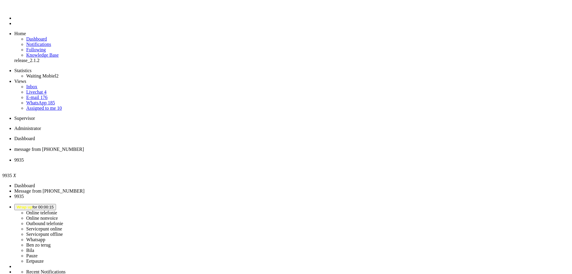
drag, startPoint x: 224, startPoint y: 10, endPoint x: 221, endPoint y: 13, distance: 3.2
click at [222, 157] on li "9935" at bounding box center [291, 162] width 555 height 11
click at [222, 163] on div "Close tab" at bounding box center [291, 165] width 555 height 5
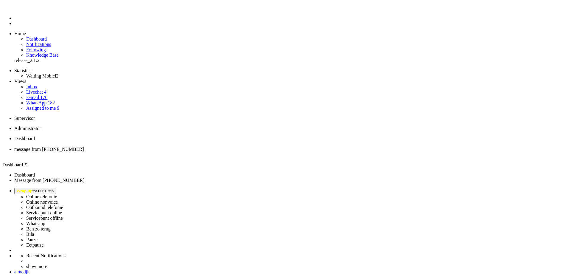
click at [54, 189] on span "Wrap up for 00:01:55" at bounding box center [35, 191] width 37 height 4
click at [57, 194] on label "Online telefonie" at bounding box center [41, 196] width 31 height 5
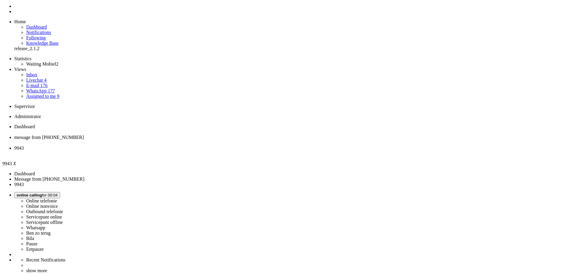
scroll to position [17, 0]
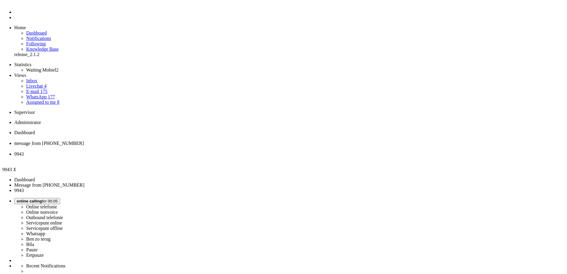
scroll to position [0, 0]
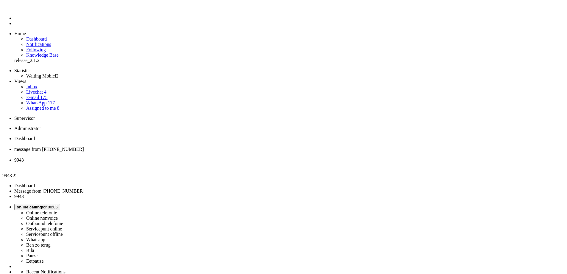
drag, startPoint x: 152, startPoint y: 102, endPoint x: 144, endPoint y: 102, distance: 7.5
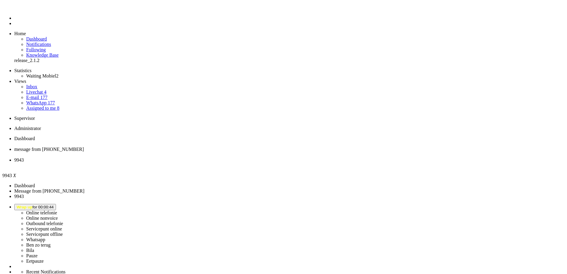
scroll to position [89, 0]
click at [221, 163] on div "Close tab" at bounding box center [289, 165] width 551 height 5
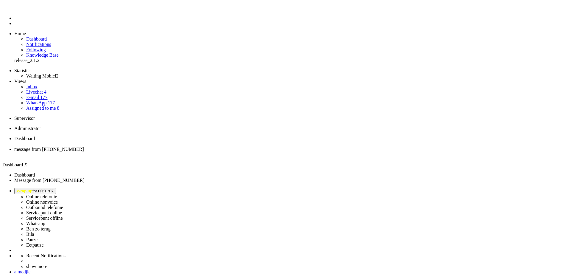
click at [151, 147] on li "message from [PHONE_NUMBER]" at bounding box center [289, 152] width 551 height 11
click at [101, 136] on li "Dashboard" at bounding box center [289, 141] width 551 height 11
click at [514, 188] on li "Online telefonie Online nonvoice Outbound telefonie Servicepunt online Servicep…" at bounding box center [289, 218] width 551 height 60
click at [54, 189] on span "Wrap up for 00:02:47" at bounding box center [35, 191] width 37 height 4
click at [57, 194] on label "Online telefonie" at bounding box center [41, 196] width 31 height 5
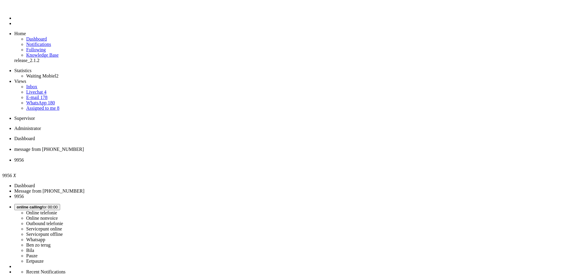
drag, startPoint x: 535, startPoint y: 126, endPoint x: 511, endPoint y: 127, distance: 24.2
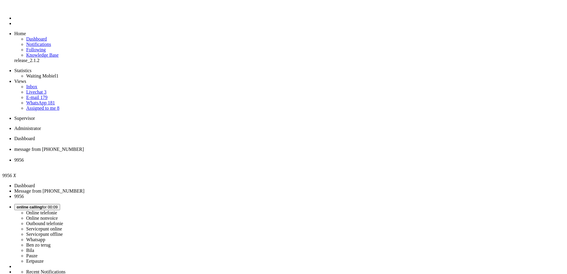
copy div "615552641"
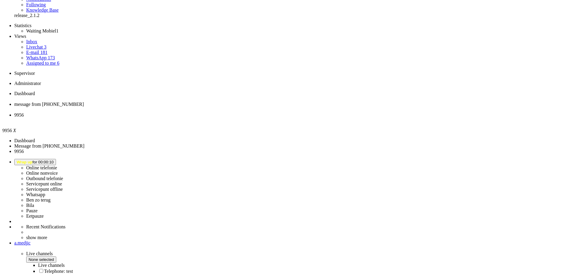
scroll to position [0, 0]
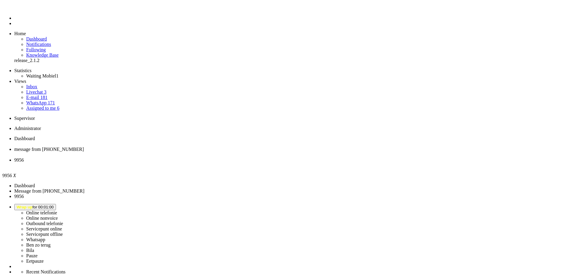
click at [54, 205] on span "Wrap up for 00:01:10" at bounding box center [35, 207] width 37 height 4
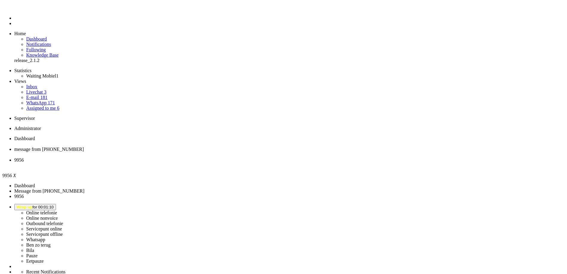
click at [58, 215] on label "Online nonvoice" at bounding box center [42, 217] width 32 height 5
click at [39, 205] on span "Select status" at bounding box center [28, 207] width 23 height 4
click at [44, 258] on label "Eetpauze" at bounding box center [35, 260] width 18 height 5
click at [224, 157] on li "9956" at bounding box center [289, 162] width 551 height 11
click at [222, 163] on div "Close tab" at bounding box center [289, 165] width 551 height 5
